Goal: Transaction & Acquisition: Purchase product/service

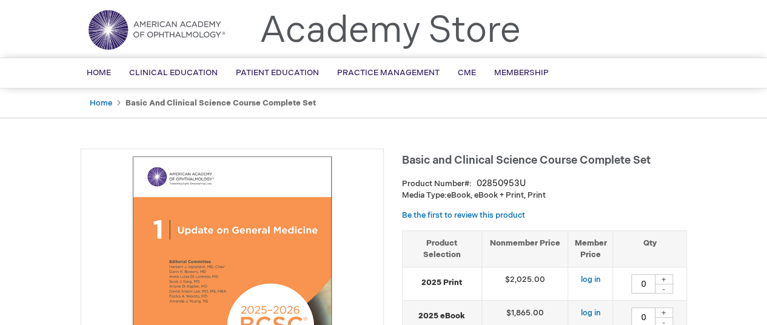
type input "0"
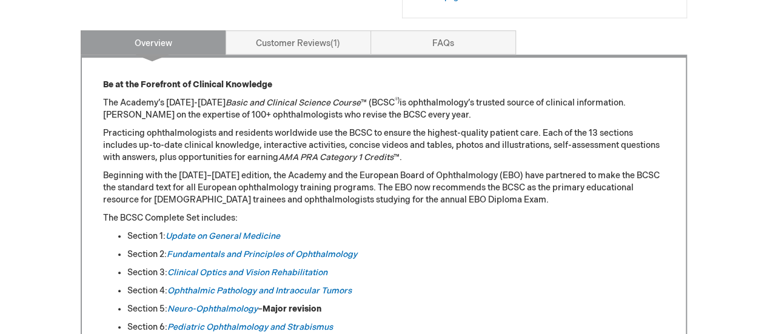
scroll to position [494, 0]
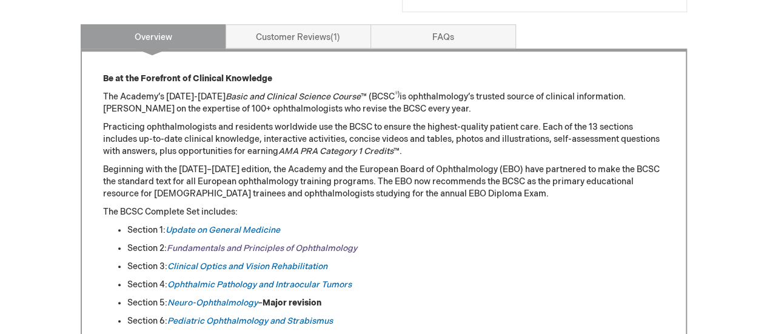
click at [293, 246] on link "Fundamentals and Principles of Ophthalmology" at bounding box center [262, 248] width 190 height 10
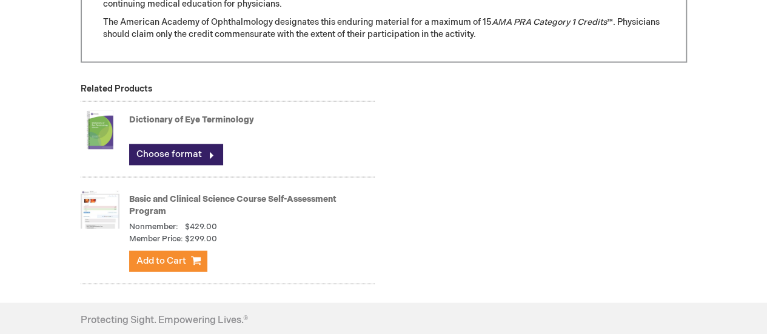
scroll to position [1182, 0]
